Goal: Download file/media

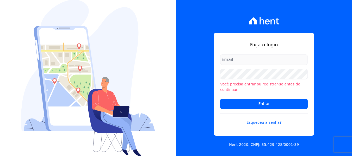
type input "amanda.piquini@quattroconstrutora.com.br"
click at [250, 71] on form "amanda.piquini@quattroconstrutora.com.br Você precisa entrar ou registrar-se an…" at bounding box center [263, 92] width 87 height 77
drag, startPoint x: 178, startPoint y: 82, endPoint x: 197, endPoint y: 99, distance: 26.0
click at [177, 82] on div "Faça o login amanda.piquini@quattroconstrutora.com.br Você precisa entrar ou re…" at bounding box center [264, 78] width 176 height 156
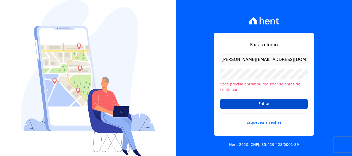
click at [227, 99] on input "Entrar" at bounding box center [263, 104] width 87 height 10
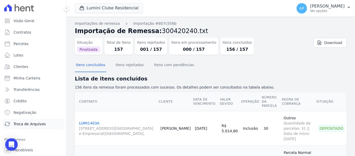
click at [33, 124] on span "Troca de Arquivos" at bounding box center [30, 123] width 32 height 5
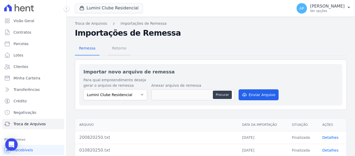
click at [120, 49] on span "Retorno" at bounding box center [119, 48] width 21 height 10
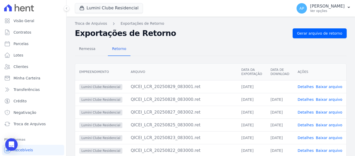
click at [323, 86] on link "Baixar arquivo" at bounding box center [329, 87] width 27 height 4
click at [123, 10] on button "Lumini Clube Residencial" at bounding box center [109, 8] width 68 height 10
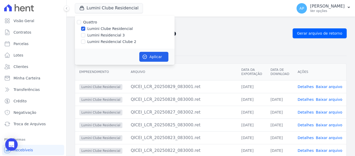
click at [86, 39] on div "Lumini Residencial Clube 2" at bounding box center [125, 41] width 100 height 5
click at [84, 42] on input "Lumini Residencial Clube 2" at bounding box center [83, 42] width 4 height 4
checkbox input "true"
click at [85, 30] on div "Lumini Clube Residencial" at bounding box center [125, 28] width 100 height 5
click at [84, 29] on input "Lumini Clube Residencial" at bounding box center [83, 29] width 4 height 4
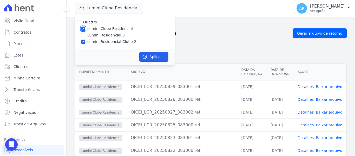
checkbox input "false"
click at [153, 56] on button "Aplicar" at bounding box center [153, 57] width 29 height 10
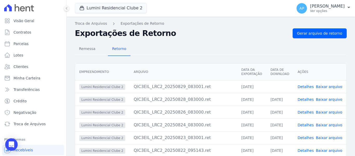
click at [327, 85] on link "Baixar arquivo" at bounding box center [329, 87] width 27 height 4
